Goal: Task Accomplishment & Management: Manage account settings

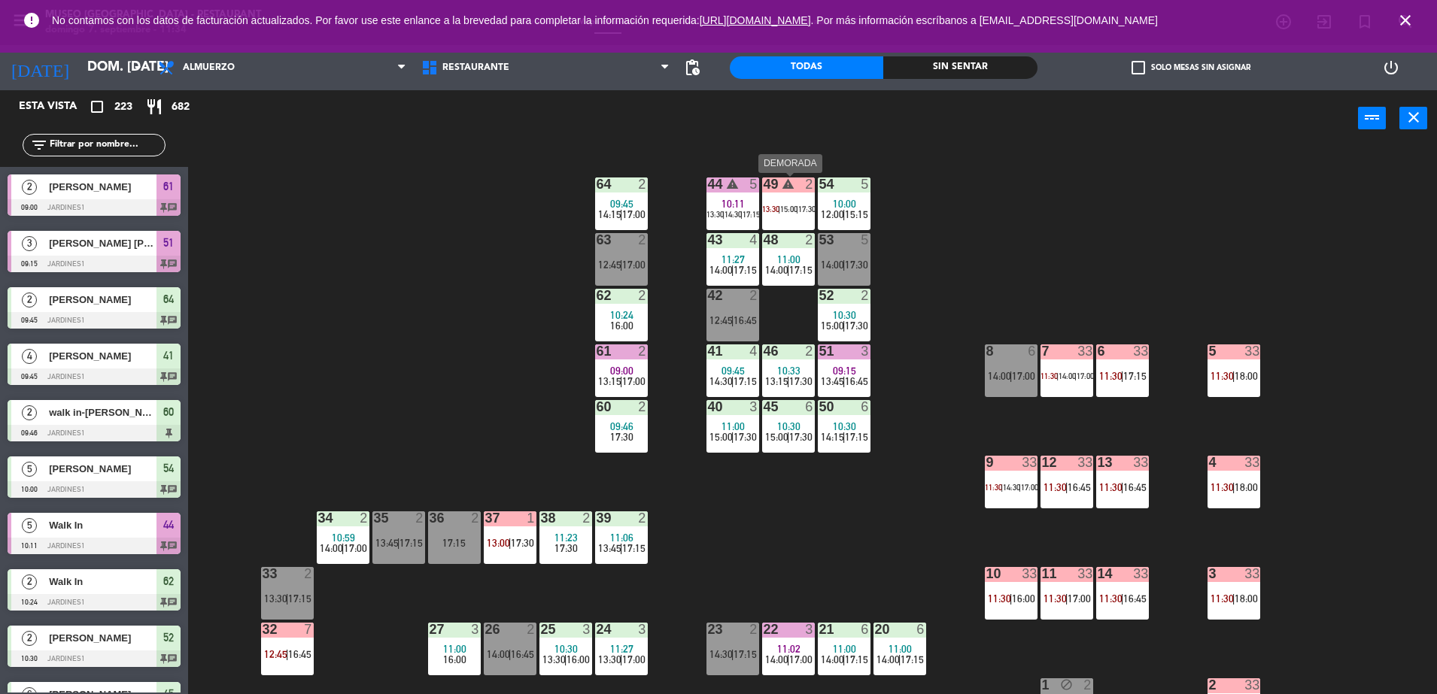
click at [781, 205] on div "15:00 |" at bounding box center [789, 209] width 18 height 11
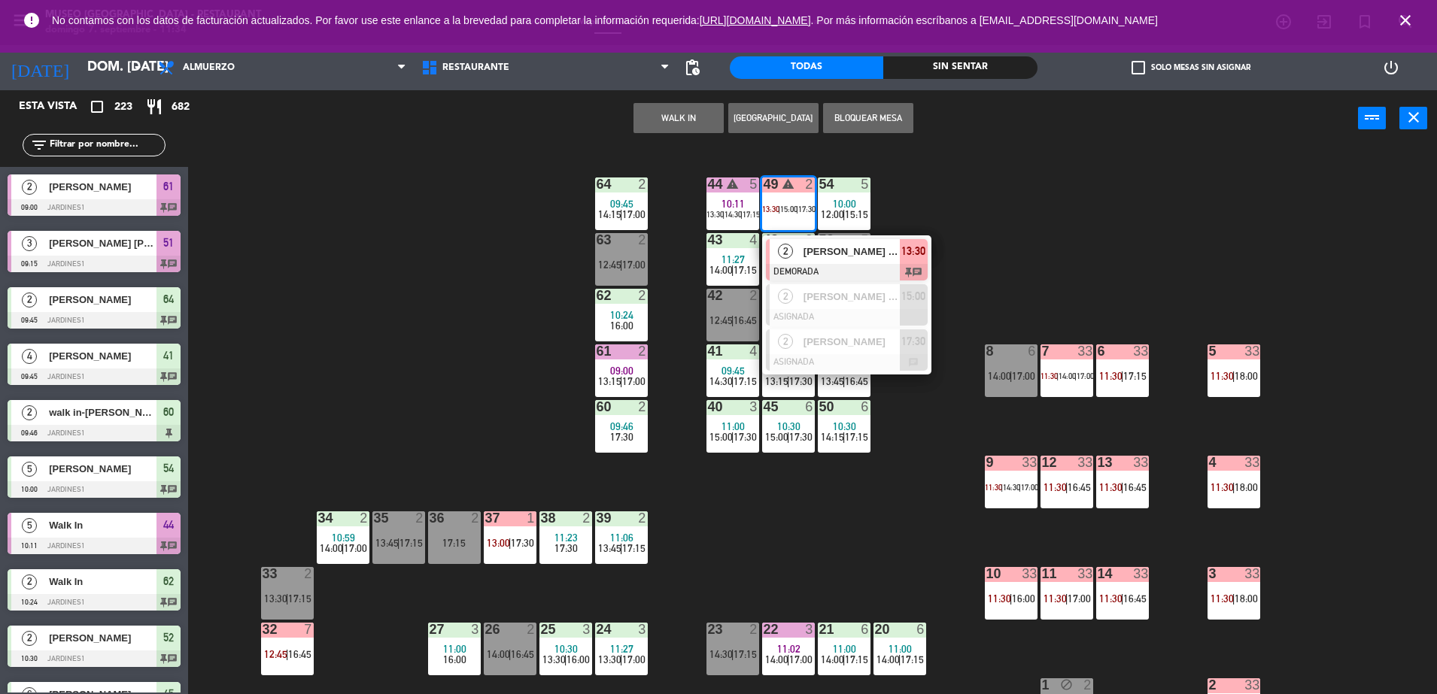
click at [818, 253] on span "[PERSON_NAME] x 2/Viajes Premium" at bounding box center [851, 252] width 96 height 16
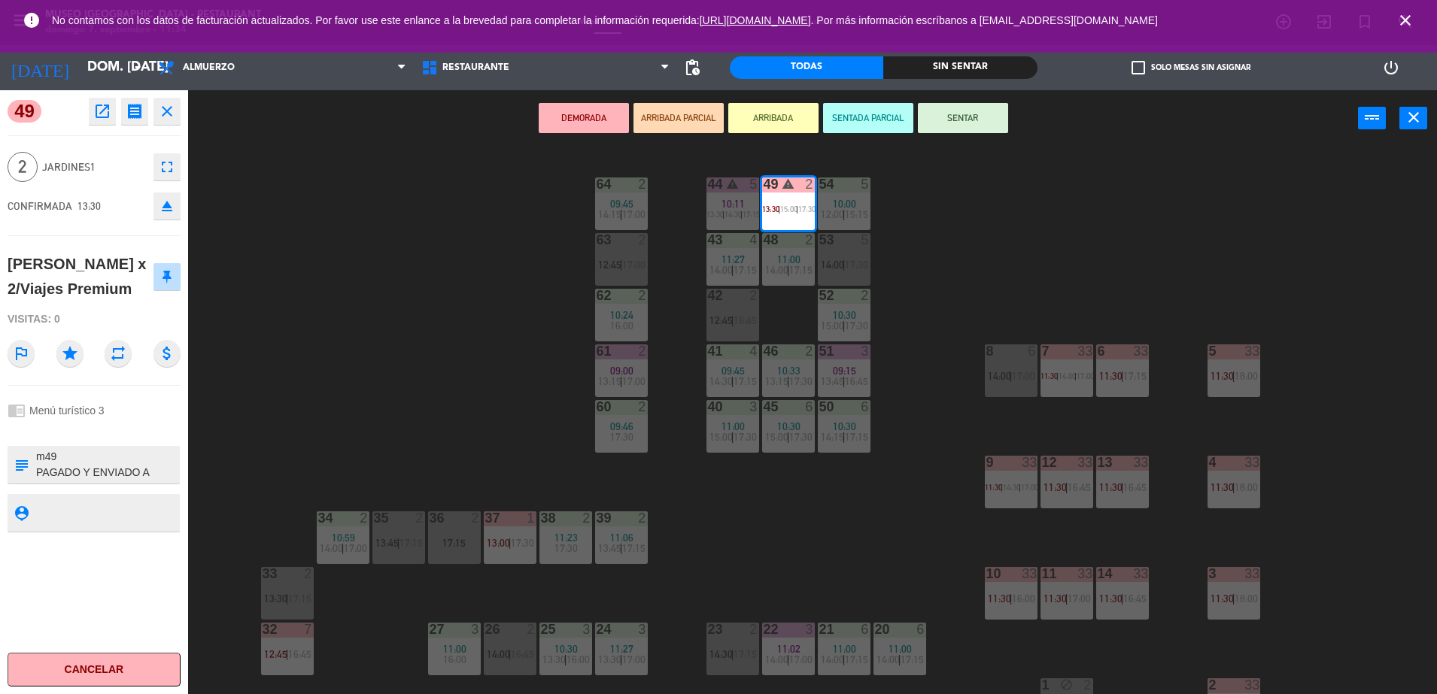
click at [102, 113] on icon "open_in_new" at bounding box center [102, 111] width 18 height 18
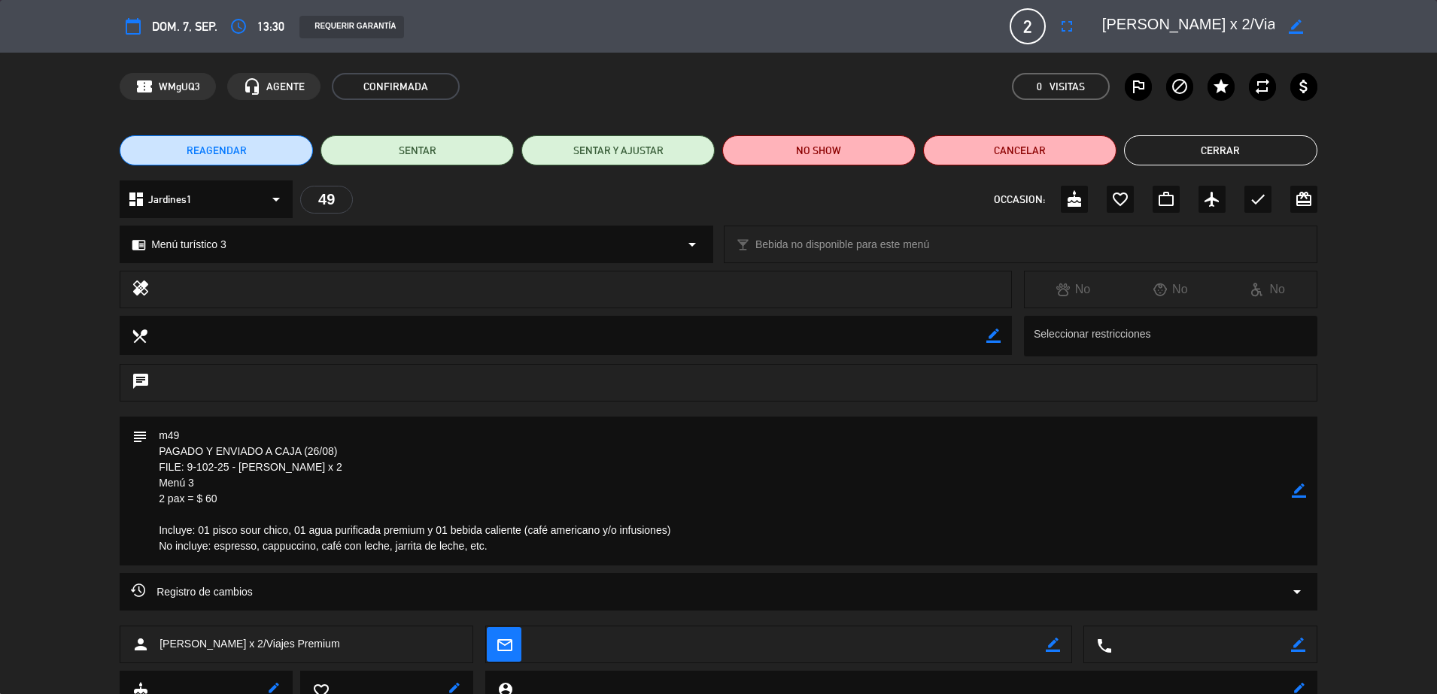
click at [1292, 488] on icon "border_color" at bounding box center [1298, 491] width 14 height 14
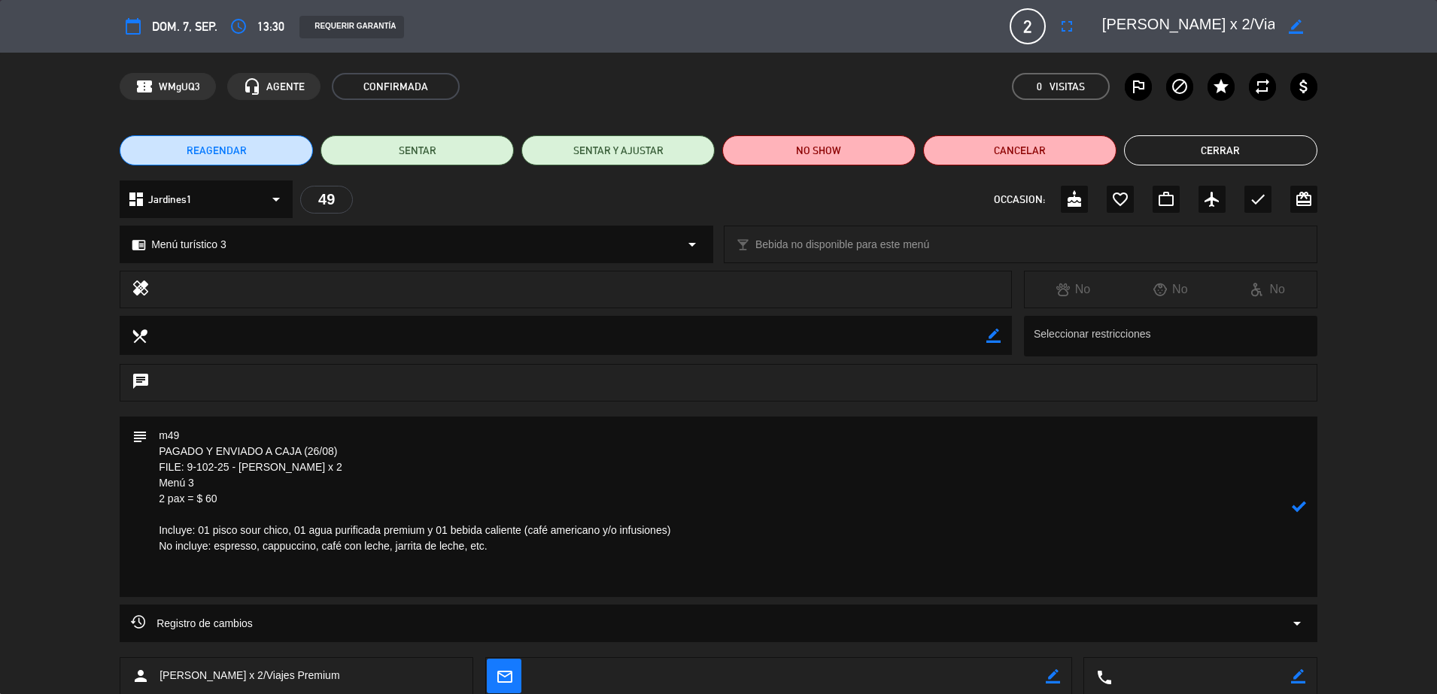
paste textarea "causa y solterito [PERSON_NAME] y lomo saltado mouse de lucuma y chocolate agua…"
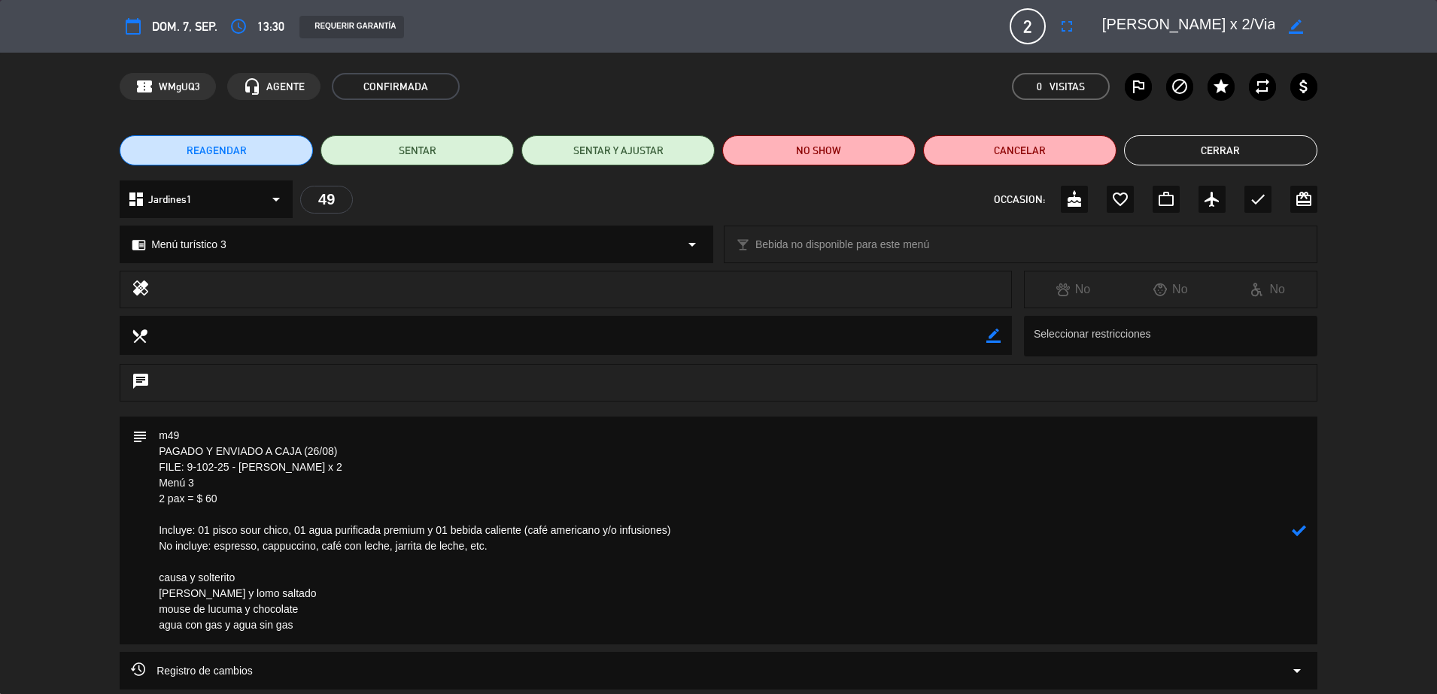
type textarea "m49 PAGADO Y ENVIADO A CAJA (26/08) FILE: 9-102-25 - [PERSON_NAME] x 2 Menú 3 2…"
click at [1300, 527] on icon at bounding box center [1298, 530] width 14 height 14
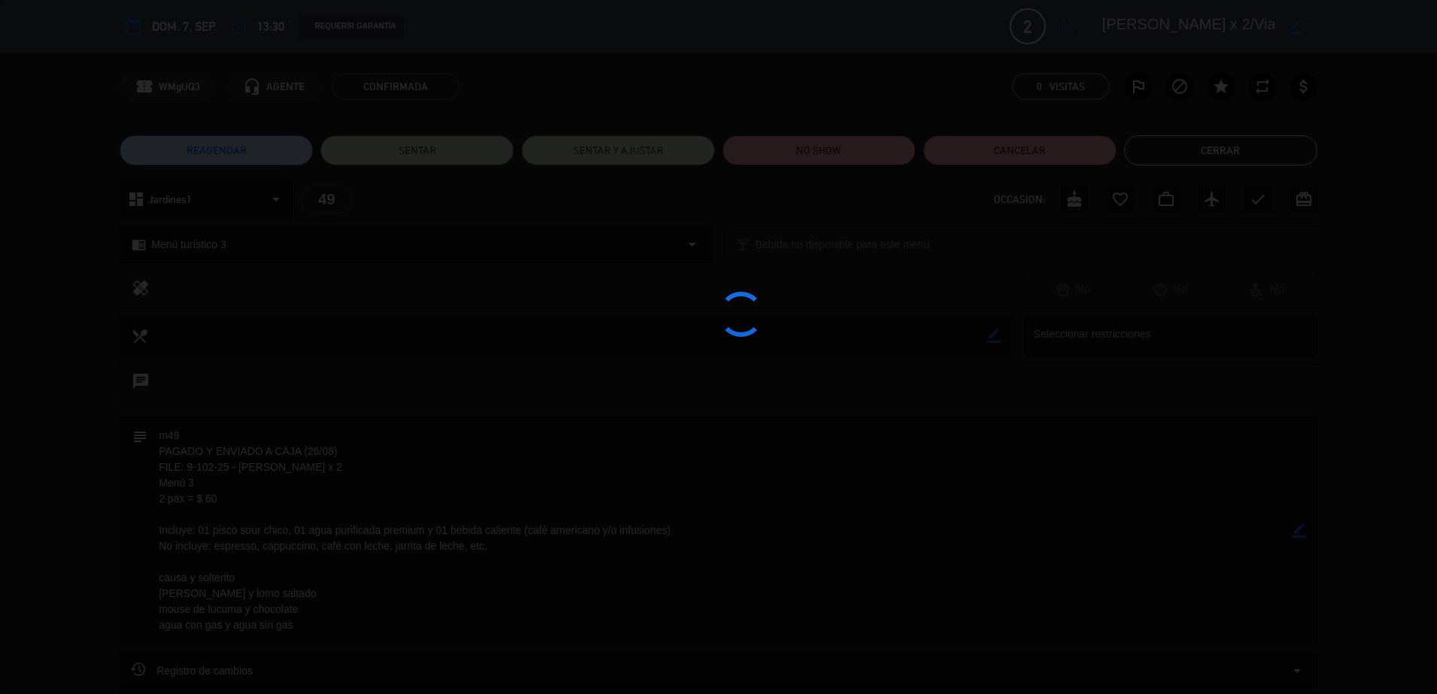
type textarea "m49 <br /> PAGADO Y ENVIADO A CAJA (26/08) <br /> FILE: 9-102-25 - [PERSON_NAME…"
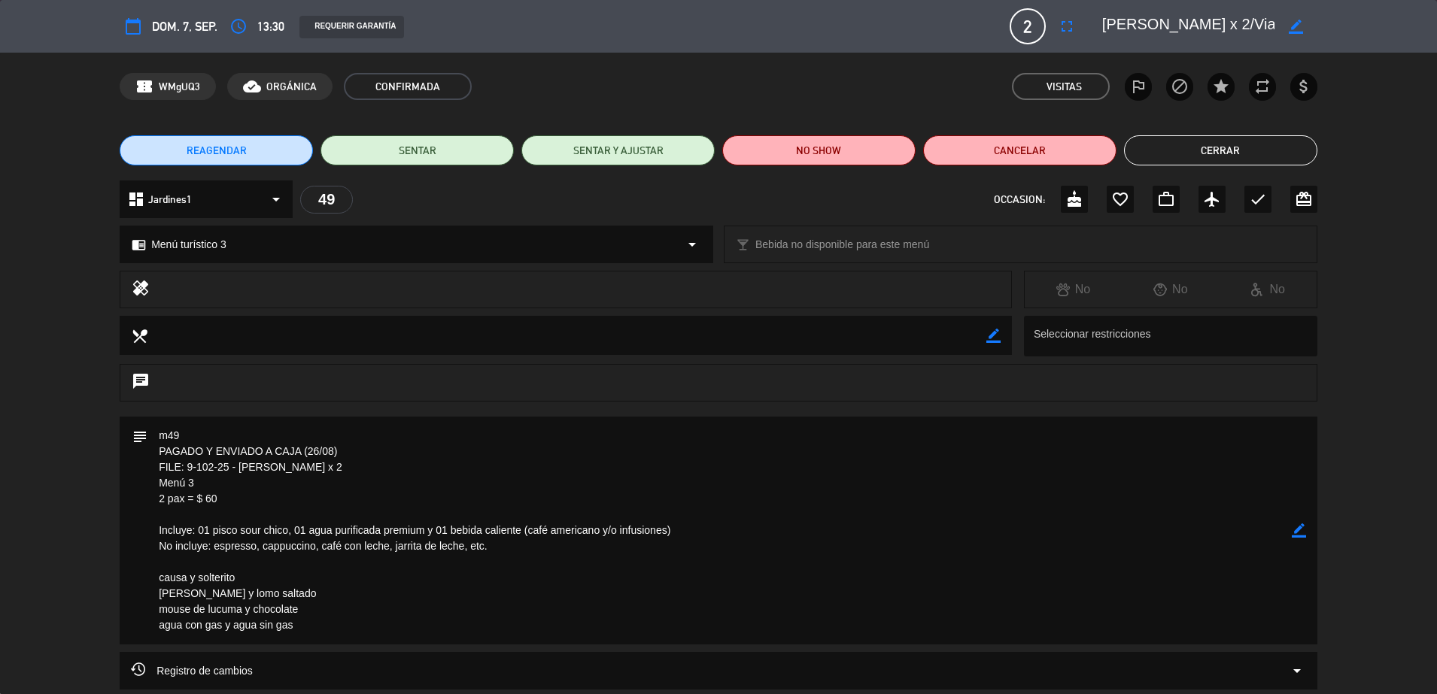
click at [1206, 142] on button "Cerrar" at bounding box center [1220, 150] width 193 height 30
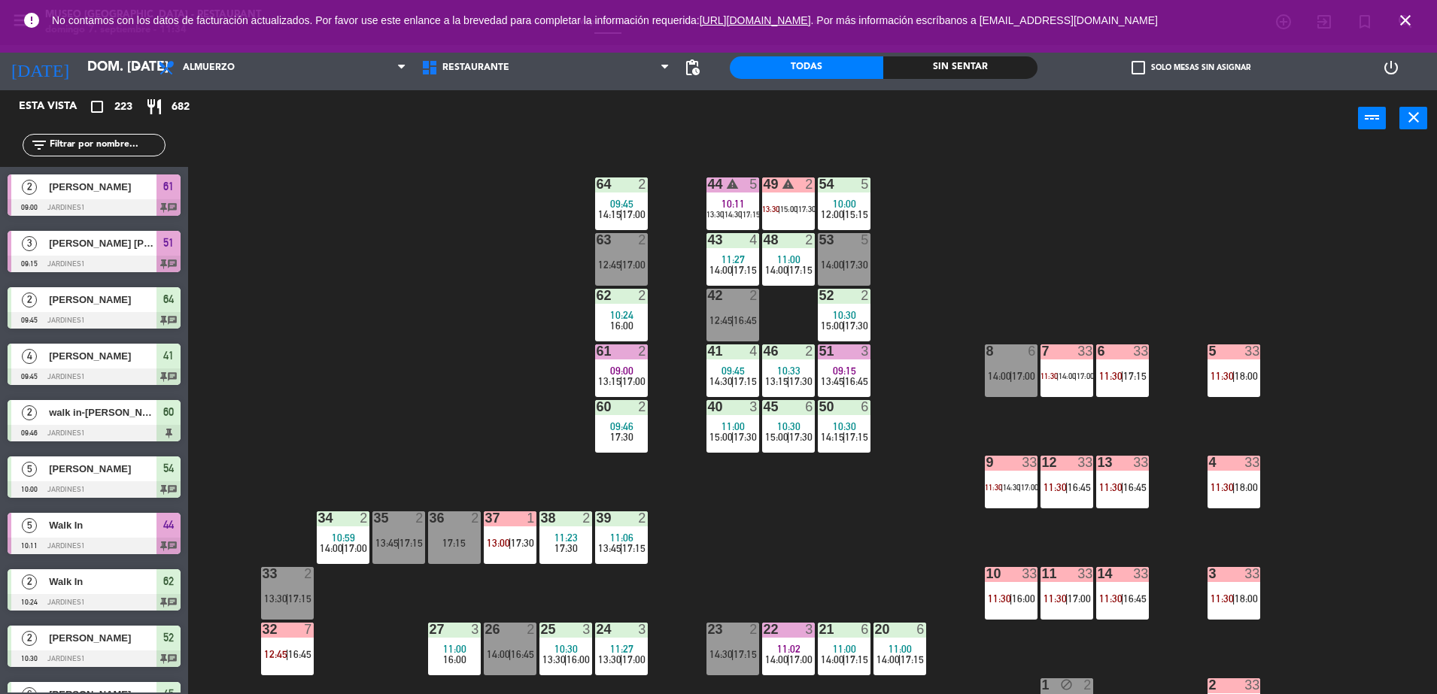
scroll to position [4, 0]
